Goal: Task Accomplishment & Management: Manage account settings

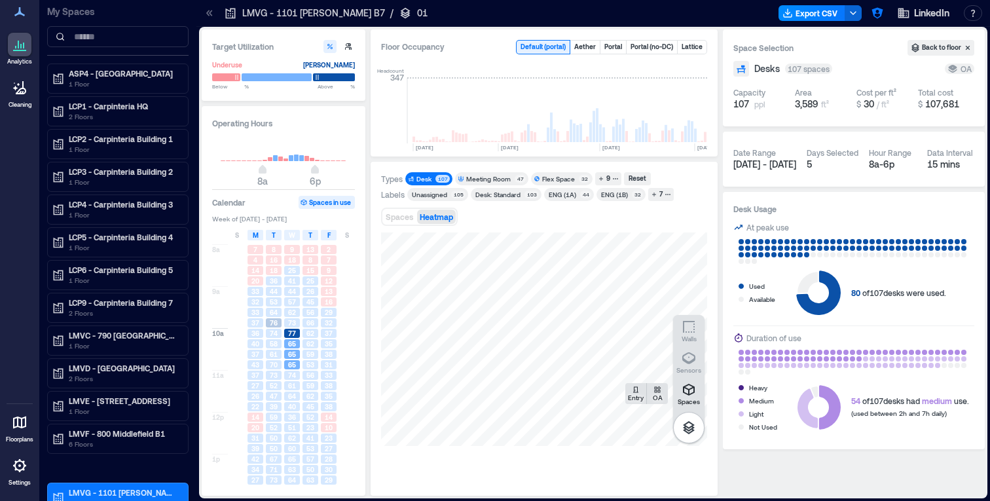
scroll to position [0, 1849]
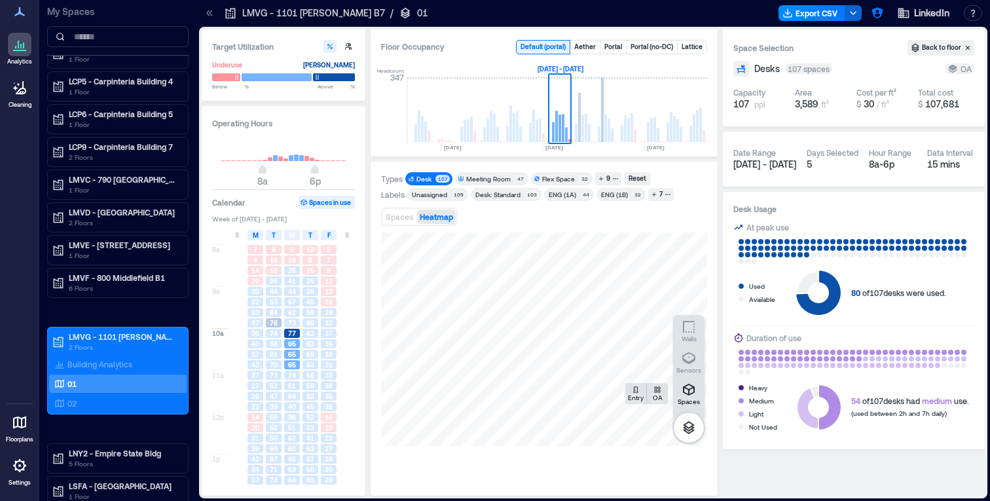
click at [206, 13] on icon at bounding box center [207, 13] width 3 height 6
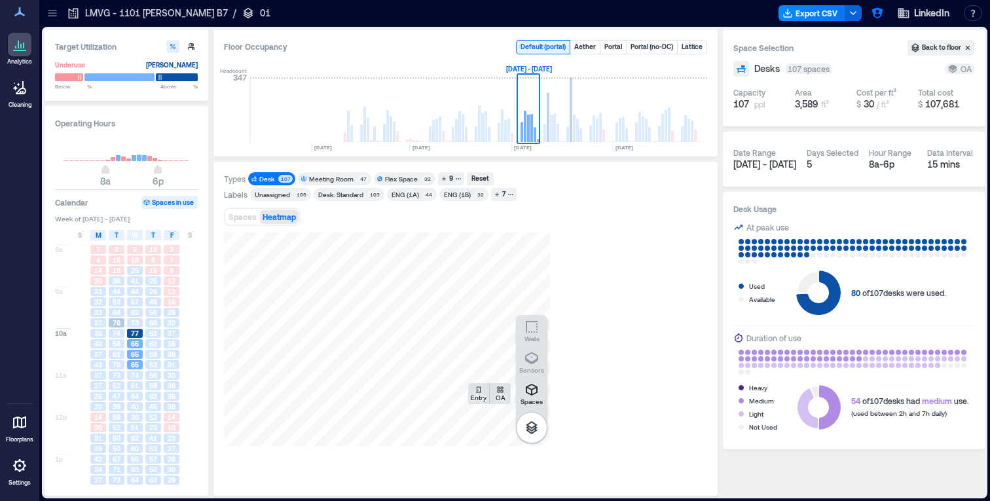
scroll to position [0, 1723]
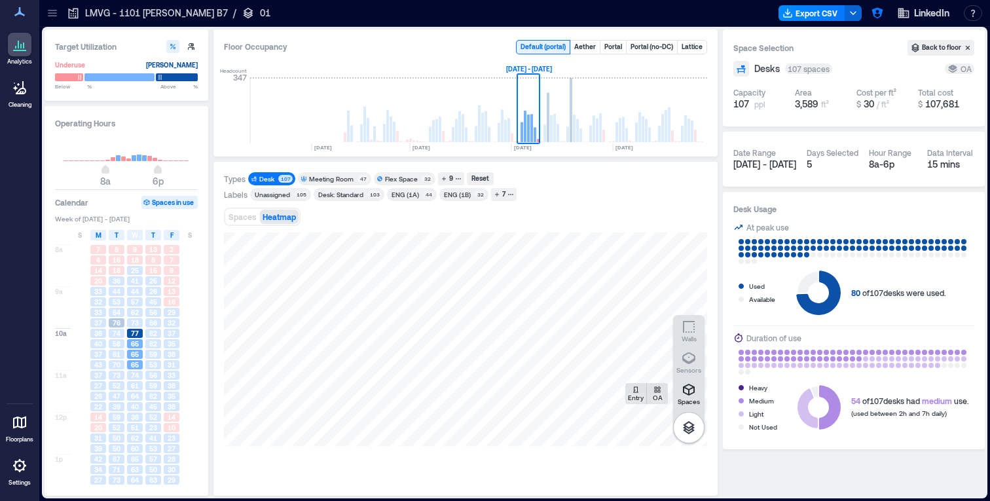
click at [77, 16] on icon at bounding box center [73, 13] width 13 height 13
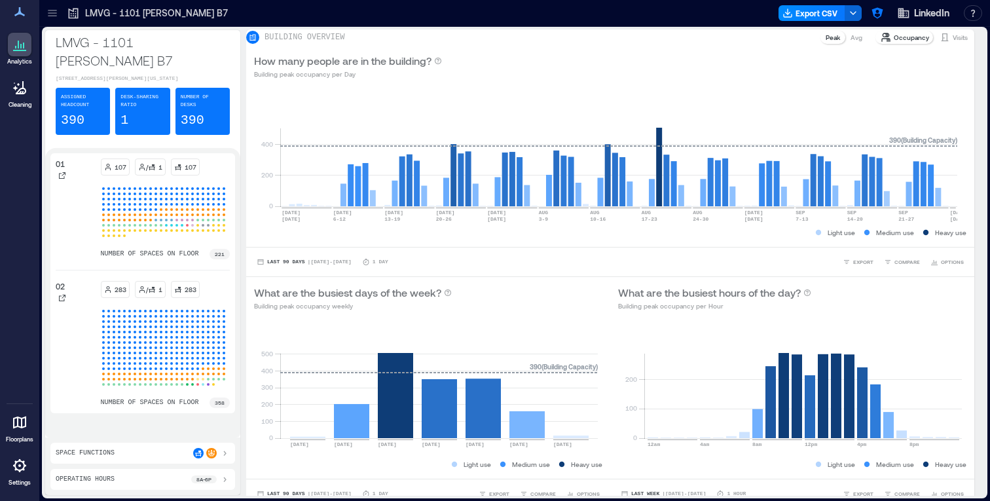
click at [53, 15] on icon at bounding box center [52, 15] width 9 height 1
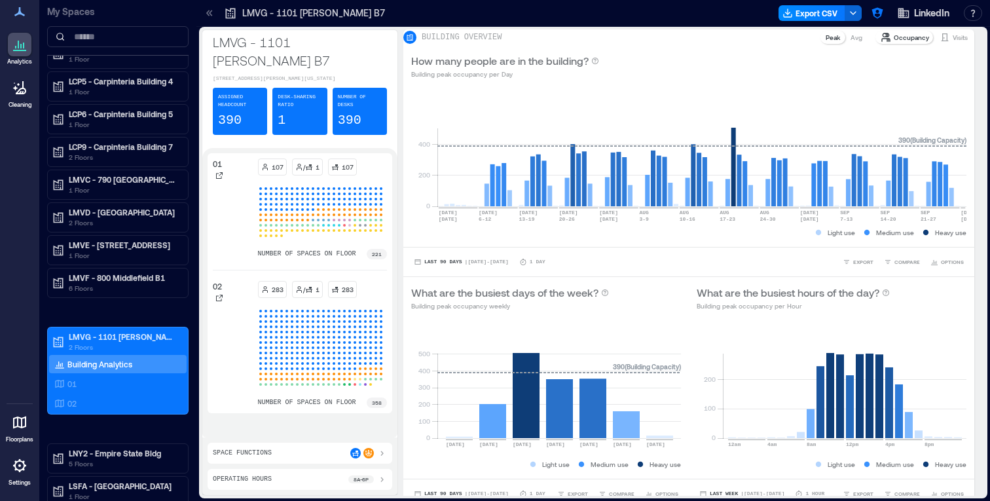
click at [209, 12] on icon at bounding box center [209, 13] width 13 height 13
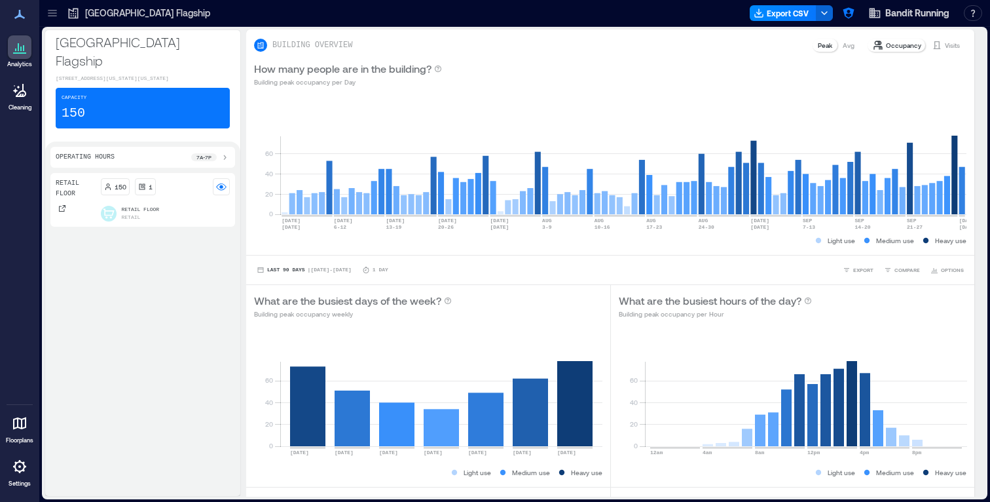
click at [50, 16] on icon at bounding box center [52, 15] width 9 height 1
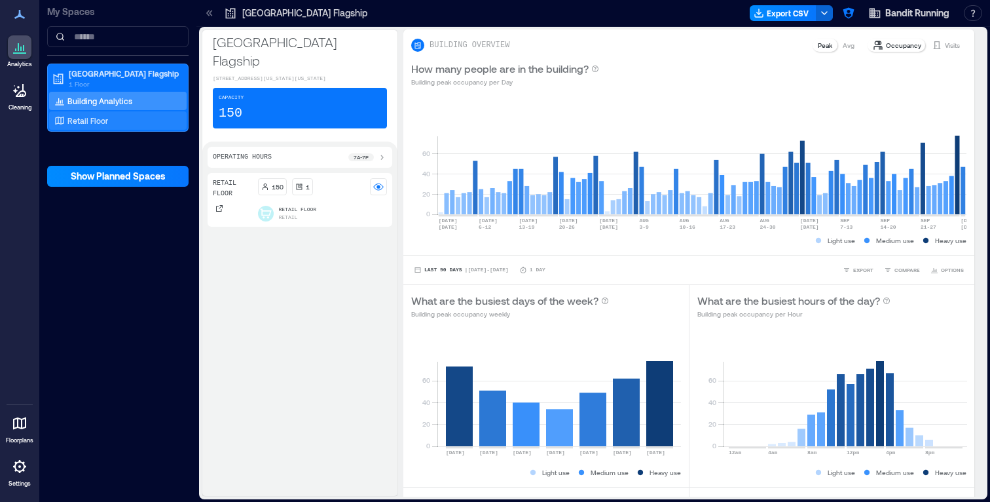
click at [91, 119] on p "Retail Floor" at bounding box center [87, 120] width 41 height 10
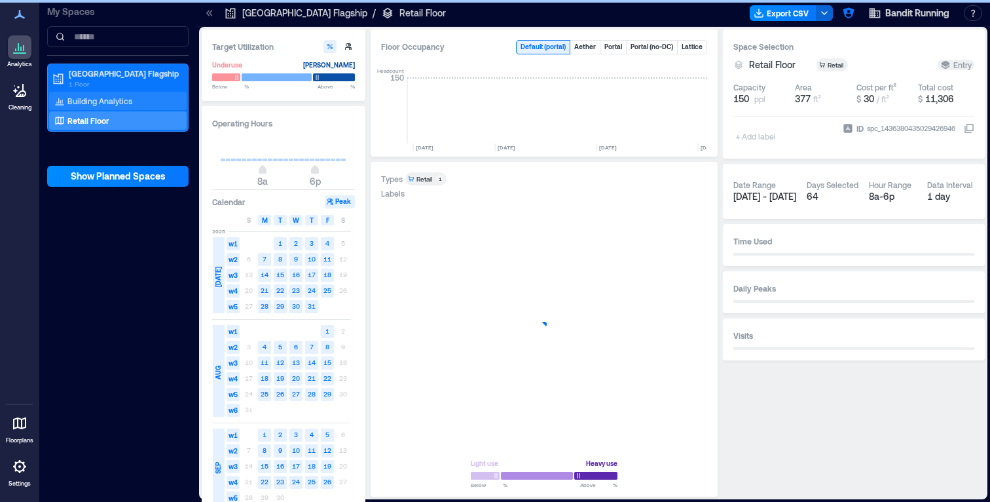
scroll to position [0, 1279]
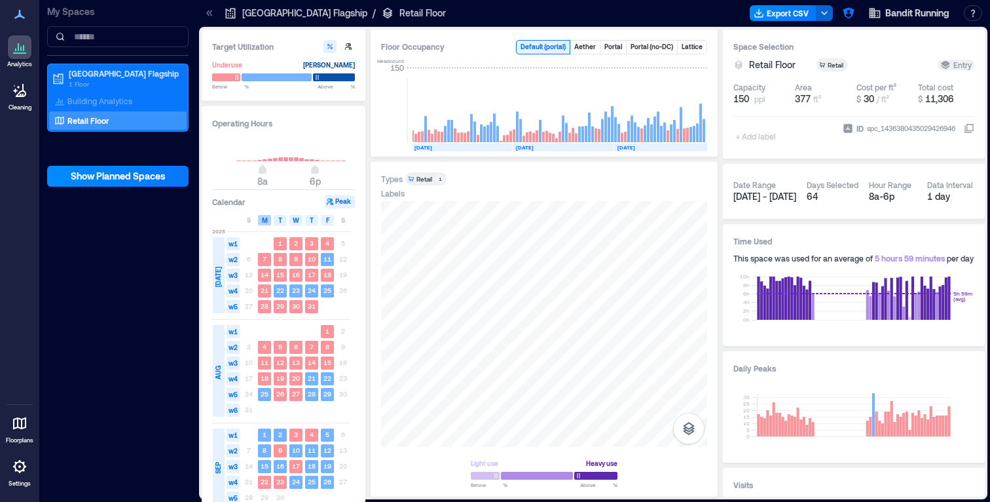
click at [262, 219] on span "M" at bounding box center [265, 220] width 6 height 10
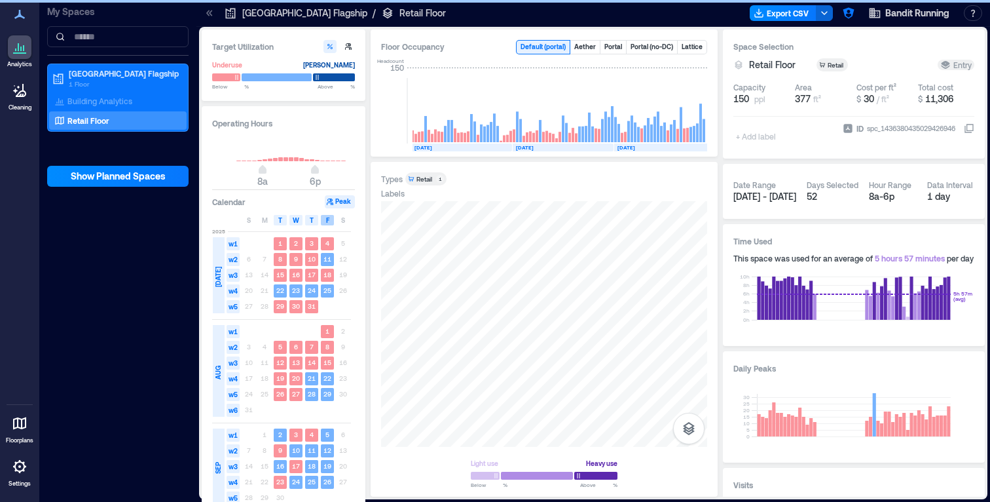
click at [327, 220] on span "F" at bounding box center [327, 220] width 3 height 10
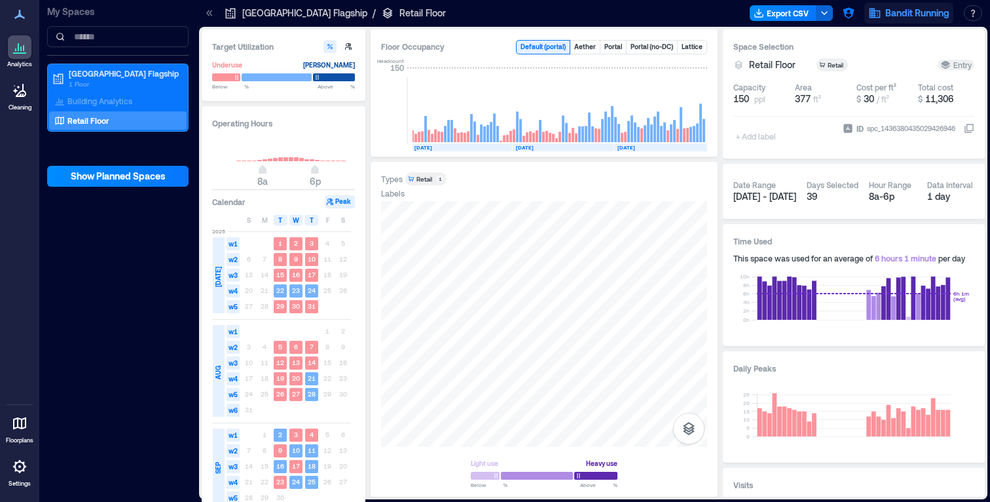
click at [910, 13] on span "Bandit Running" at bounding box center [918, 13] width 64 height 13
click at [909, 14] on span "Bandit Running" at bounding box center [918, 13] width 64 height 13
click at [849, 15] on icon "button" at bounding box center [848, 13] width 13 height 13
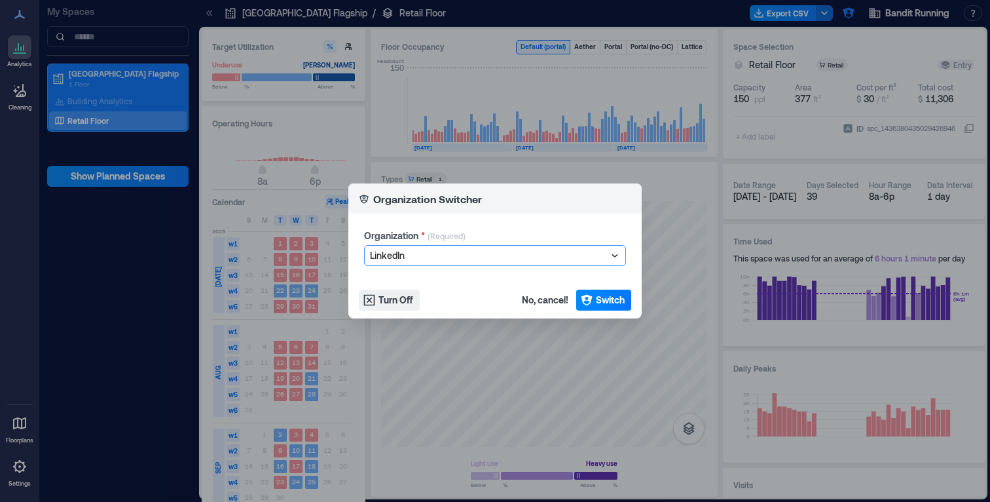
click at [535, 255] on div at bounding box center [488, 256] width 237 height 16
click at [594, 299] on button "Switch" at bounding box center [603, 300] width 55 height 21
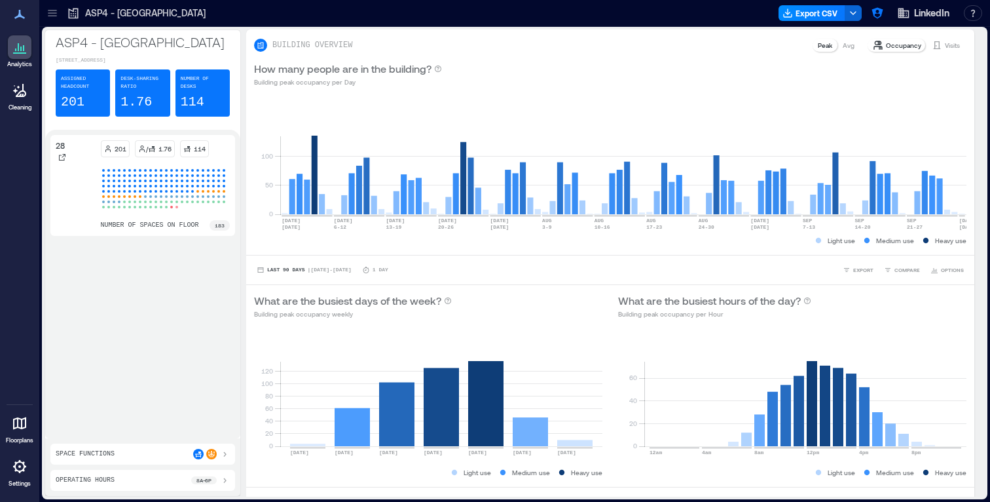
click at [58, 14] on icon at bounding box center [52, 13] width 13 height 13
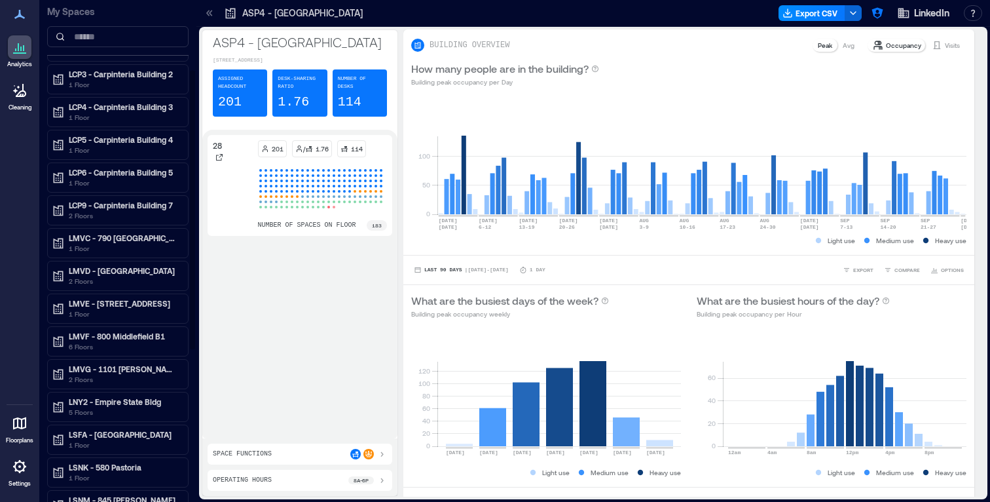
scroll to position [151, 0]
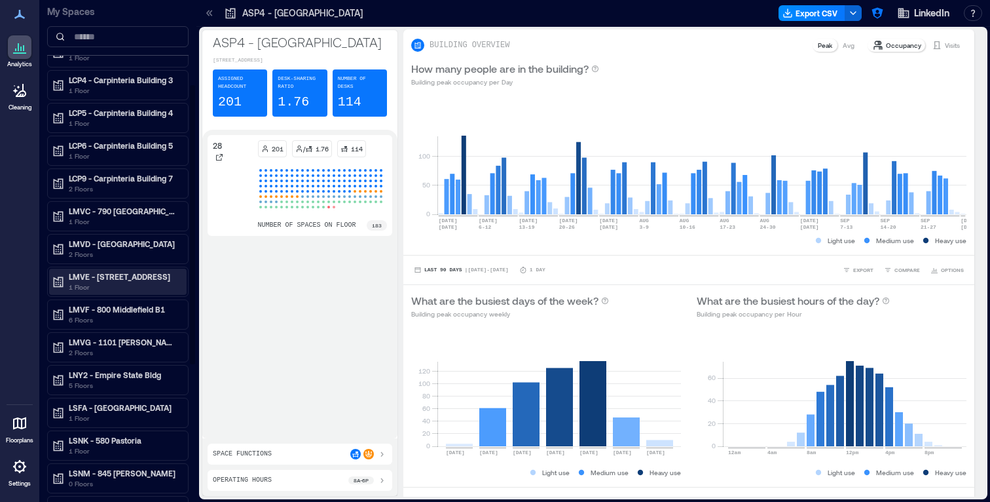
click at [117, 275] on p "LMVE - [STREET_ADDRESS]" at bounding box center [124, 276] width 110 height 10
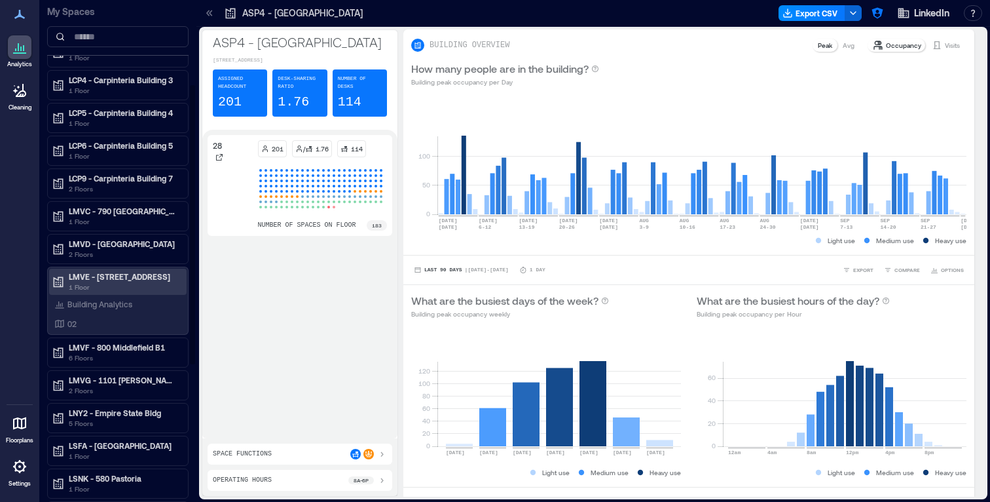
click at [121, 278] on p "LMVE - [STREET_ADDRESS]" at bounding box center [124, 276] width 110 height 10
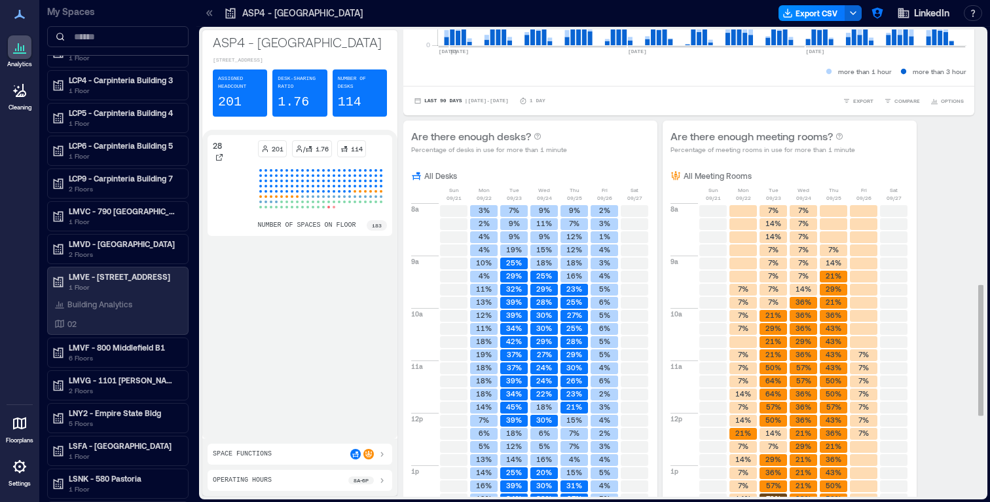
scroll to position [953, 0]
